Goal: Find specific page/section: Find specific page/section

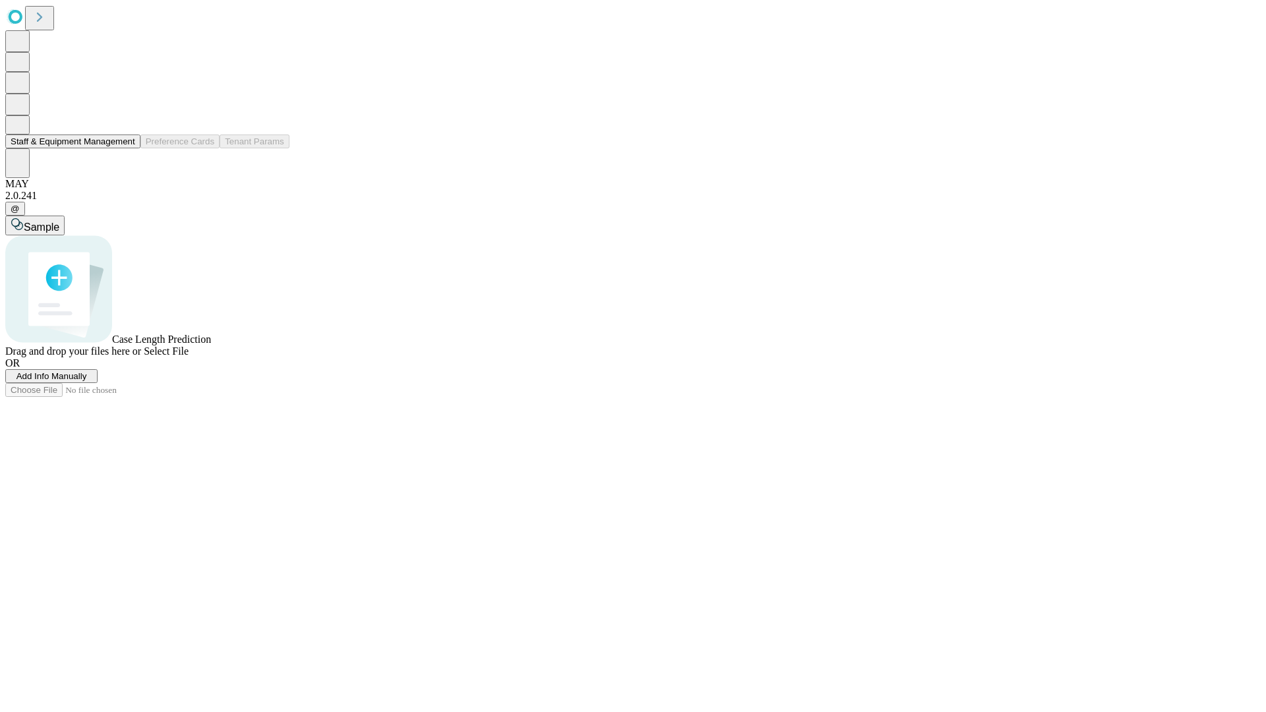
click at [126, 148] on button "Staff & Equipment Management" at bounding box center [72, 141] width 135 height 14
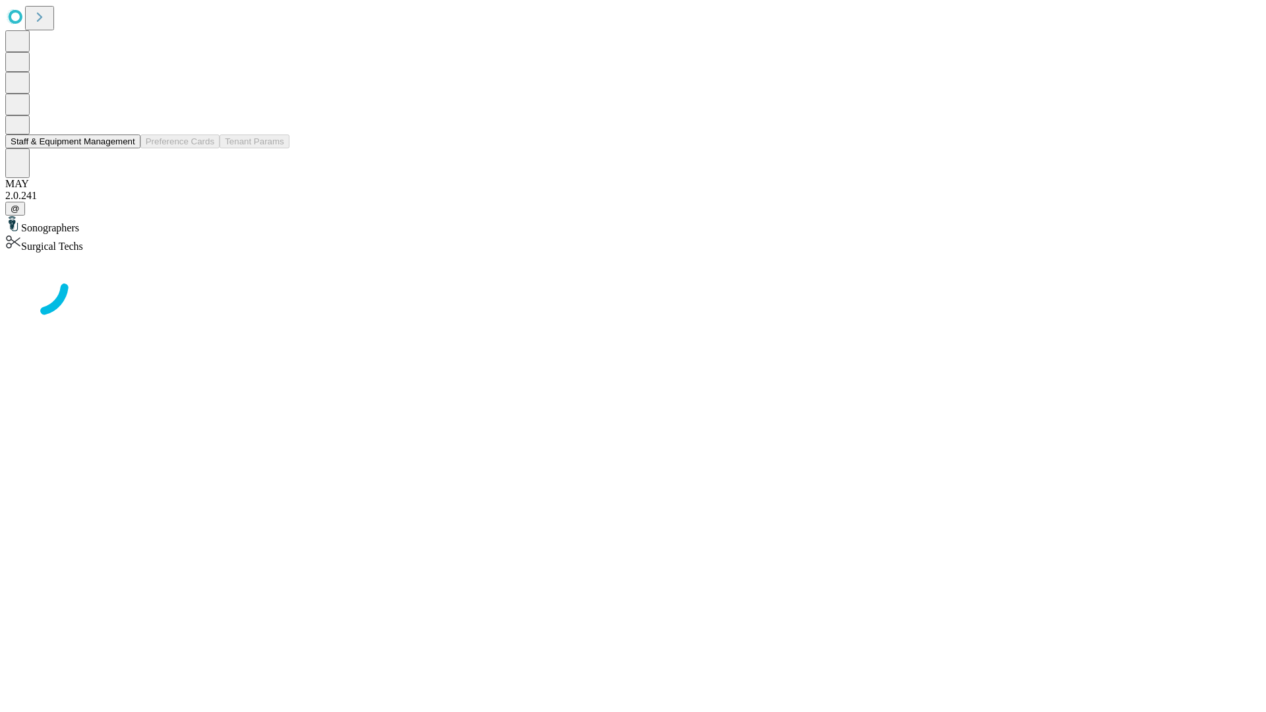
click at [126, 148] on button "Staff & Equipment Management" at bounding box center [72, 141] width 135 height 14
